Goal: Find specific page/section: Find specific page/section

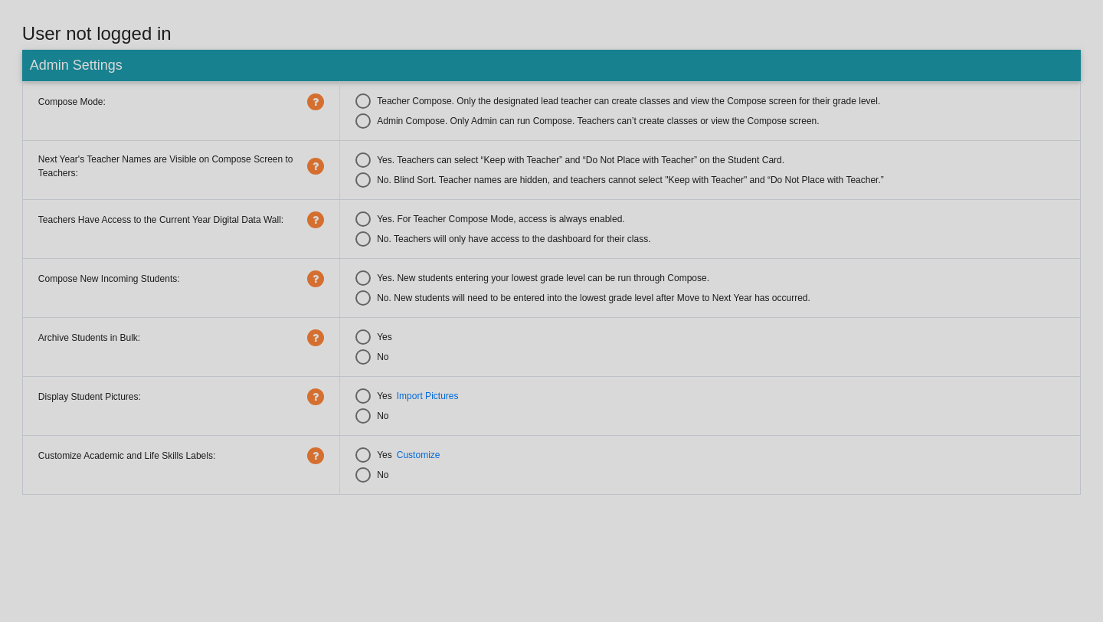
click at [565, 544] on div at bounding box center [551, 311] width 1103 height 622
click at [365, 165] on div at bounding box center [551, 311] width 1103 height 622
click at [401, 261] on div at bounding box center [551, 311] width 1103 height 622
click at [361, 110] on div at bounding box center [551, 311] width 1103 height 622
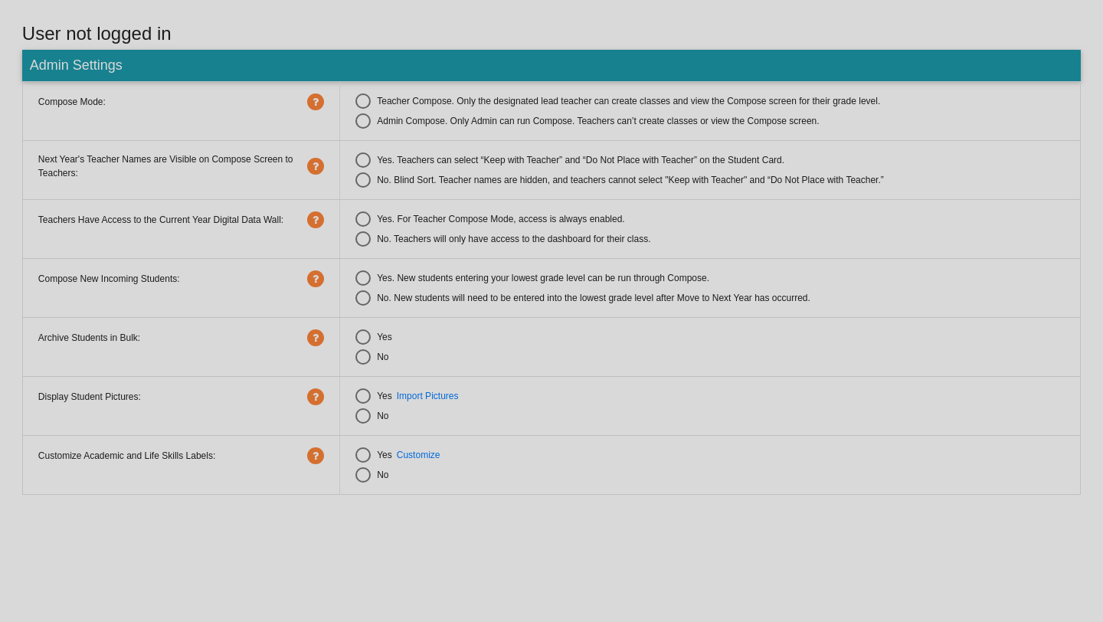
click at [361, 110] on div at bounding box center [551, 311] width 1103 height 622
click at [364, 123] on div at bounding box center [551, 311] width 1103 height 622
